Goal: Check status: Verify the current state of an ongoing process or item

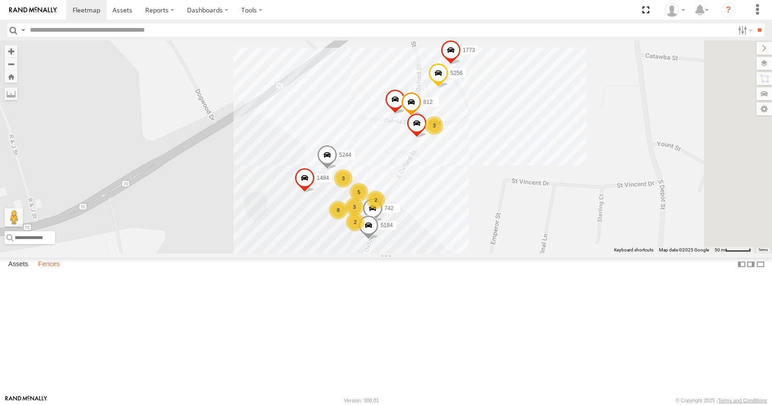
click at [50, 271] on label "Fences" at bounding box center [49, 264] width 31 height 13
click at [0, 0] on div "[PERSON_NAME]-Advance" at bounding box center [0, 0] width 0 height 0
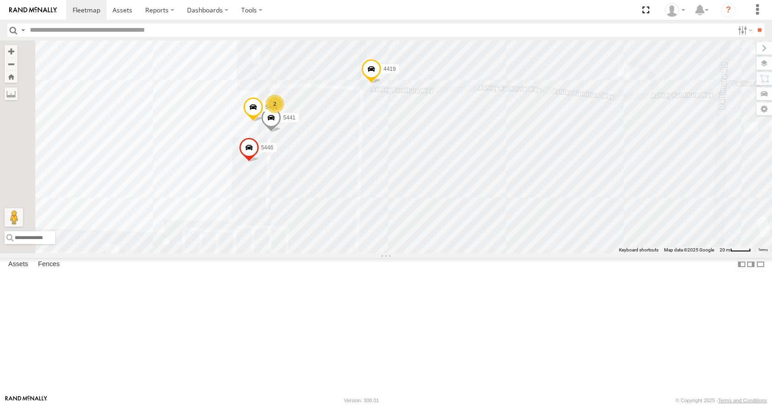
drag, startPoint x: 456, startPoint y: 361, endPoint x: 556, endPoint y: 211, distance: 180.6
click at [557, 211] on div "4419 5446 5451 2 5441 5444" at bounding box center [386, 146] width 772 height 212
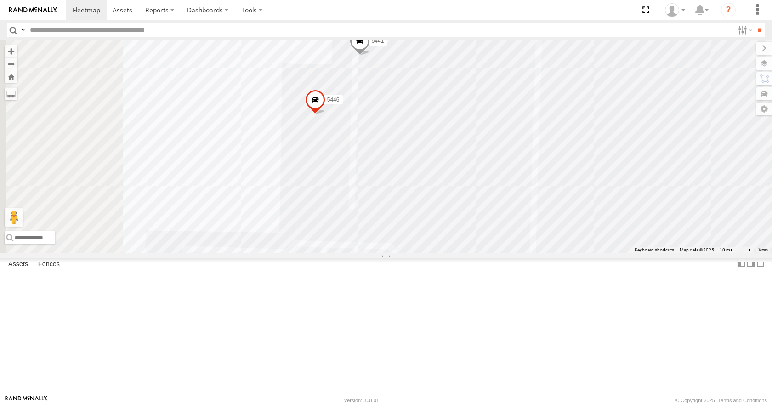
drag, startPoint x: 399, startPoint y: 235, endPoint x: 657, endPoint y: 189, distance: 261.9
click at [657, 189] on div "4419 5446 5451 5441 5444 2" at bounding box center [386, 146] width 772 height 212
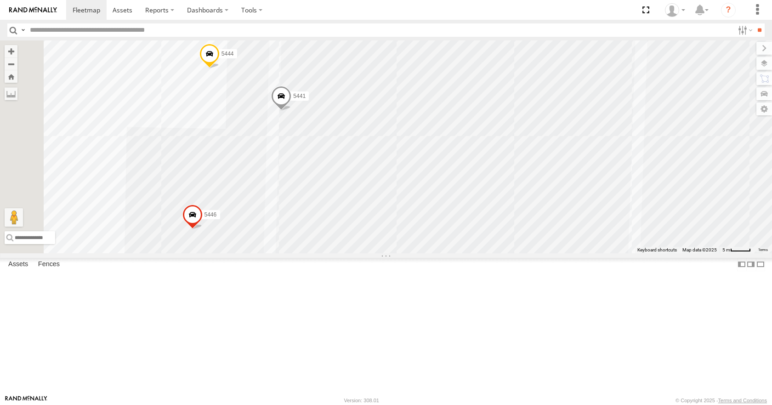
drag, startPoint x: 523, startPoint y: 168, endPoint x: 652, endPoint y: 269, distance: 163.4
click at [652, 253] on div "4419 5446 5451 5441 5444" at bounding box center [386, 146] width 772 height 212
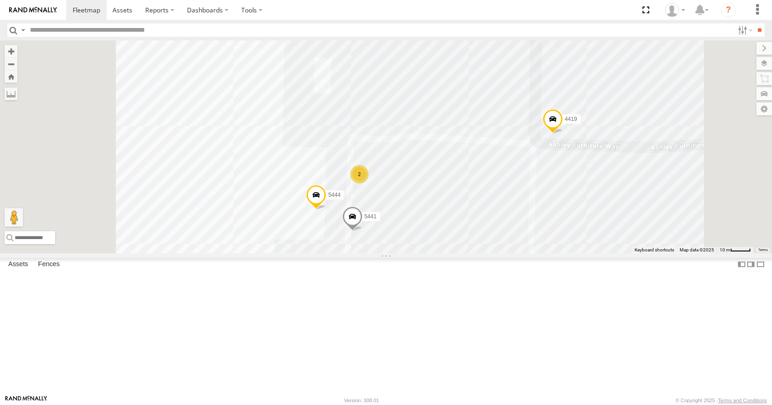
drag, startPoint x: 550, startPoint y: 143, endPoint x: 554, endPoint y: 258, distance: 115.4
click at [570, 253] on div "4419 5446 5451 5441 5444 2" at bounding box center [386, 146] width 772 height 212
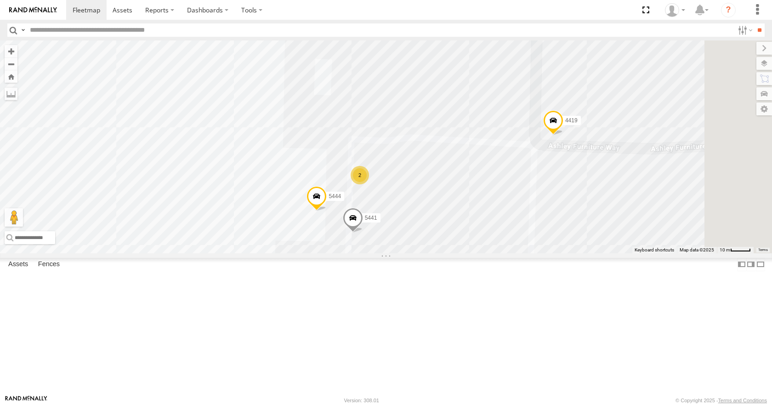
click at [369, 184] on div "2" at bounding box center [360, 175] width 18 height 18
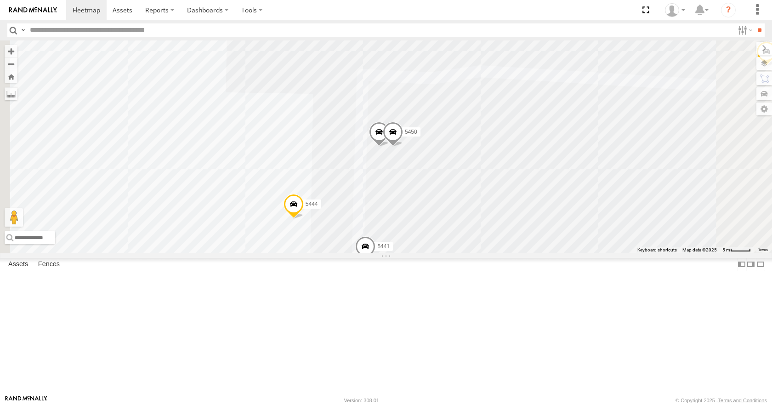
click at [389, 147] on span at bounding box center [379, 134] width 20 height 25
